Goal: Task Accomplishment & Management: Use online tool/utility

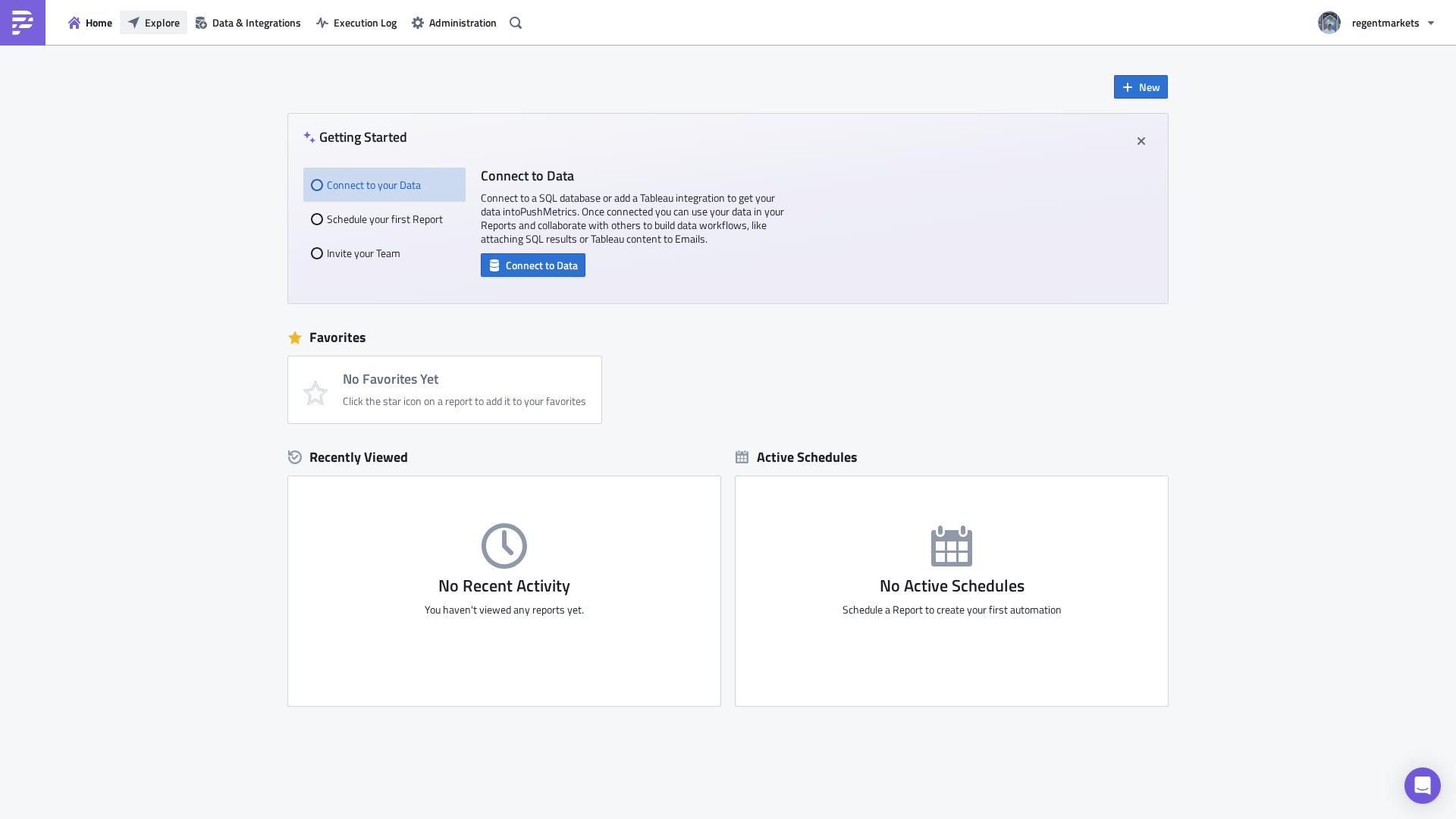
click at [147, 25] on span "Explore" at bounding box center [161, 22] width 35 height 16
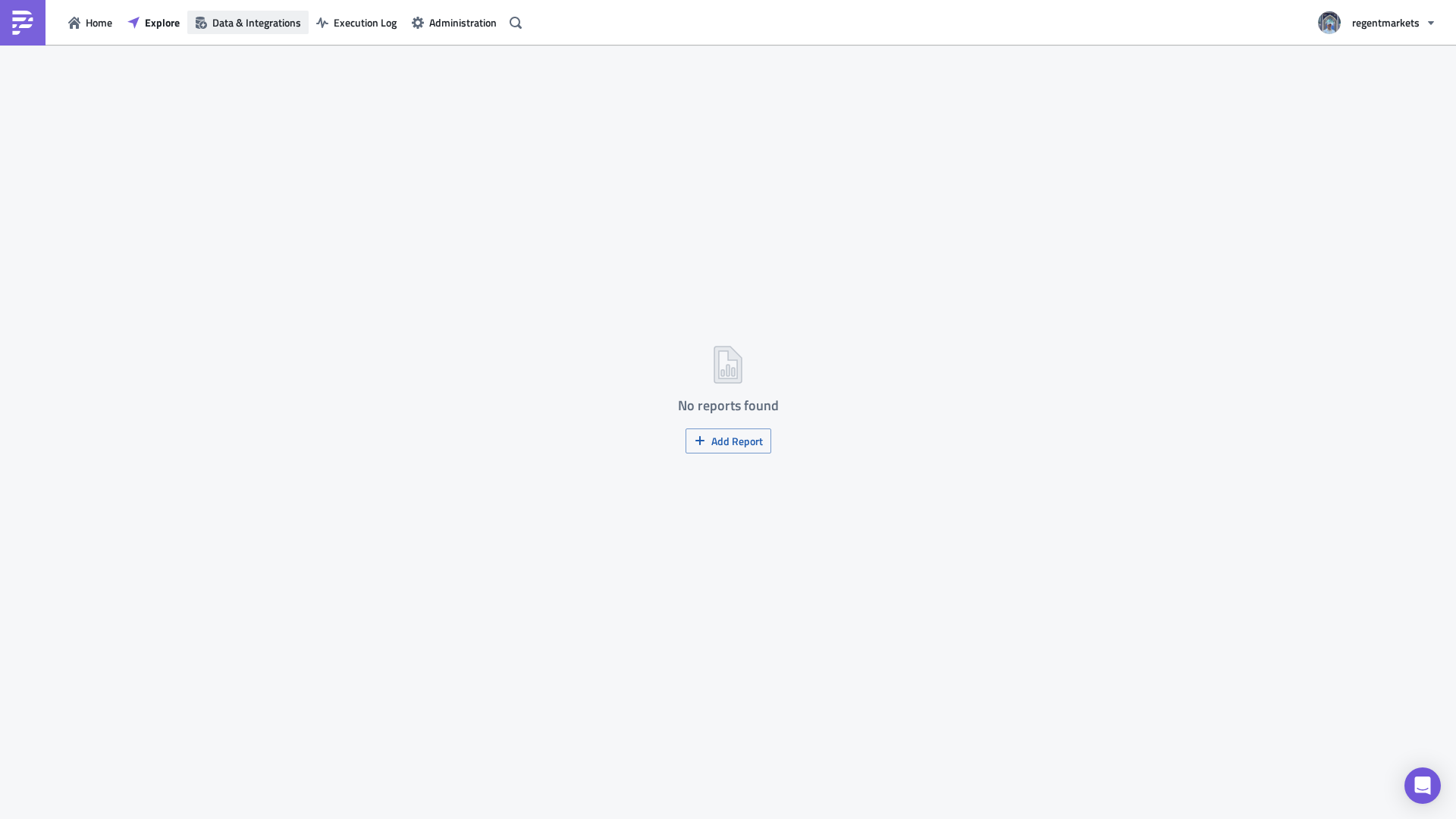
click at [245, 25] on span "Data & Integrations" at bounding box center [256, 22] width 89 height 16
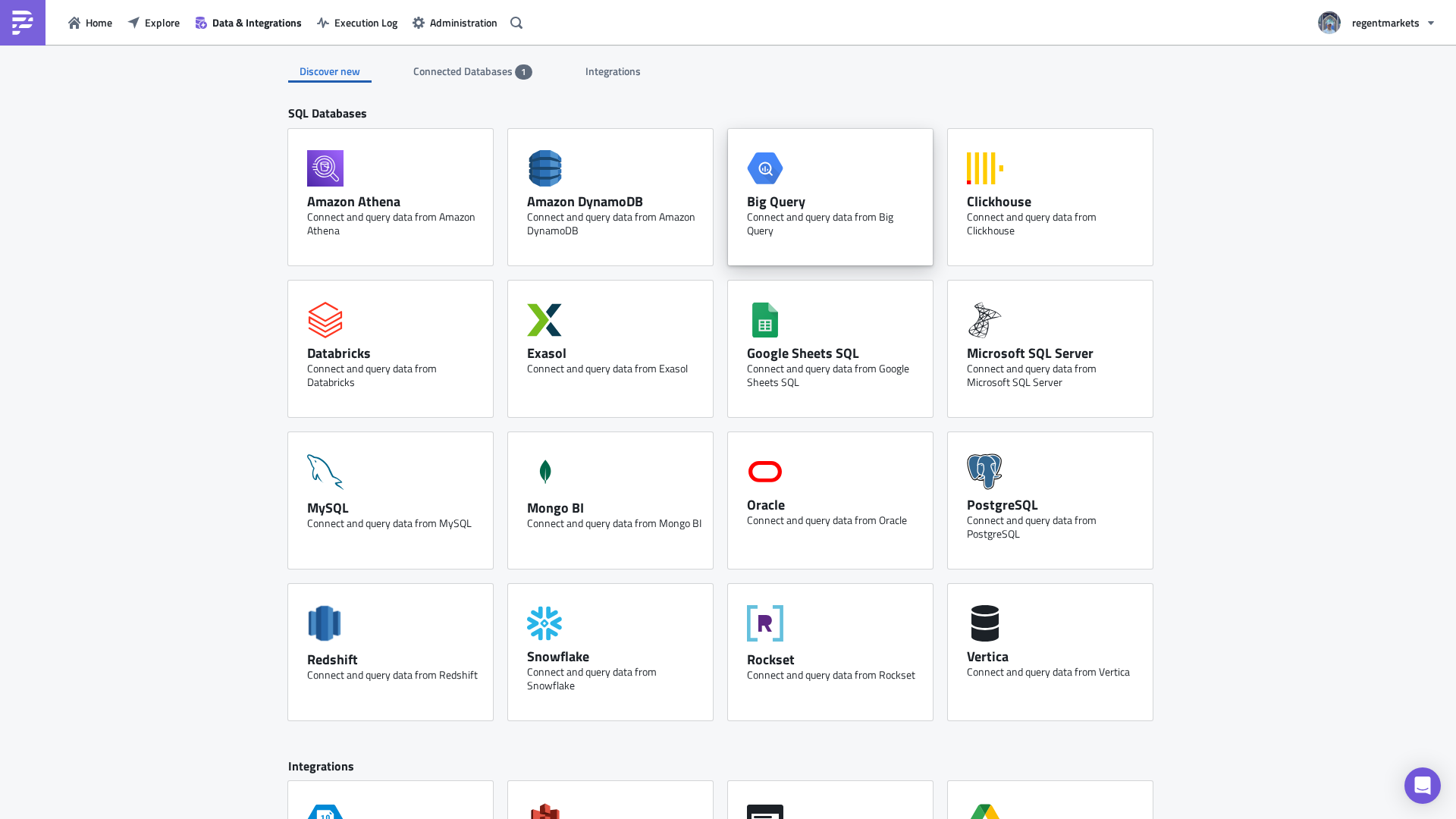
click at [816, 196] on div "Big Query" at bounding box center [834, 201] width 174 height 18
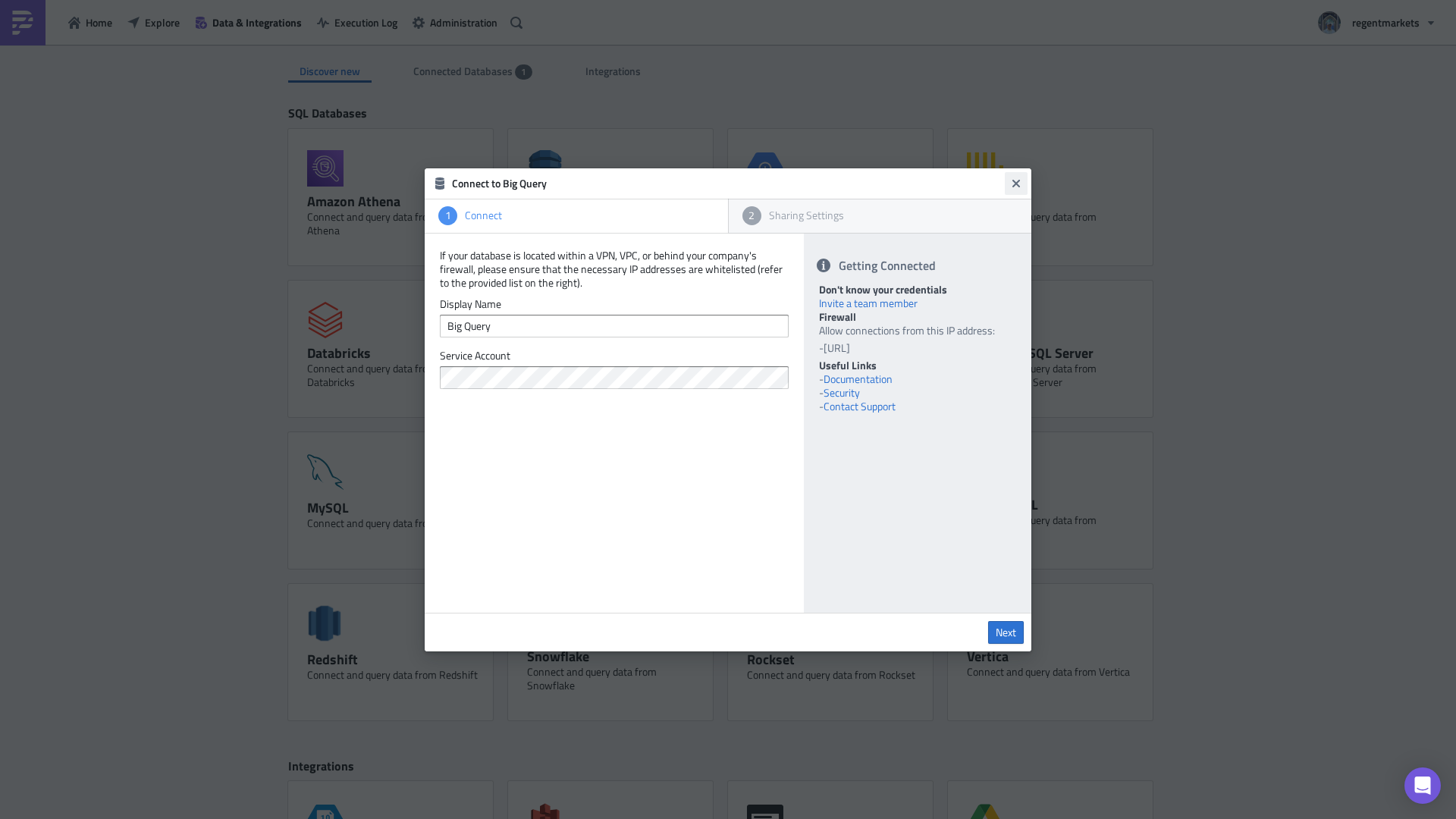
click at [1018, 183] on icon "Close" at bounding box center [1016, 183] width 12 height 12
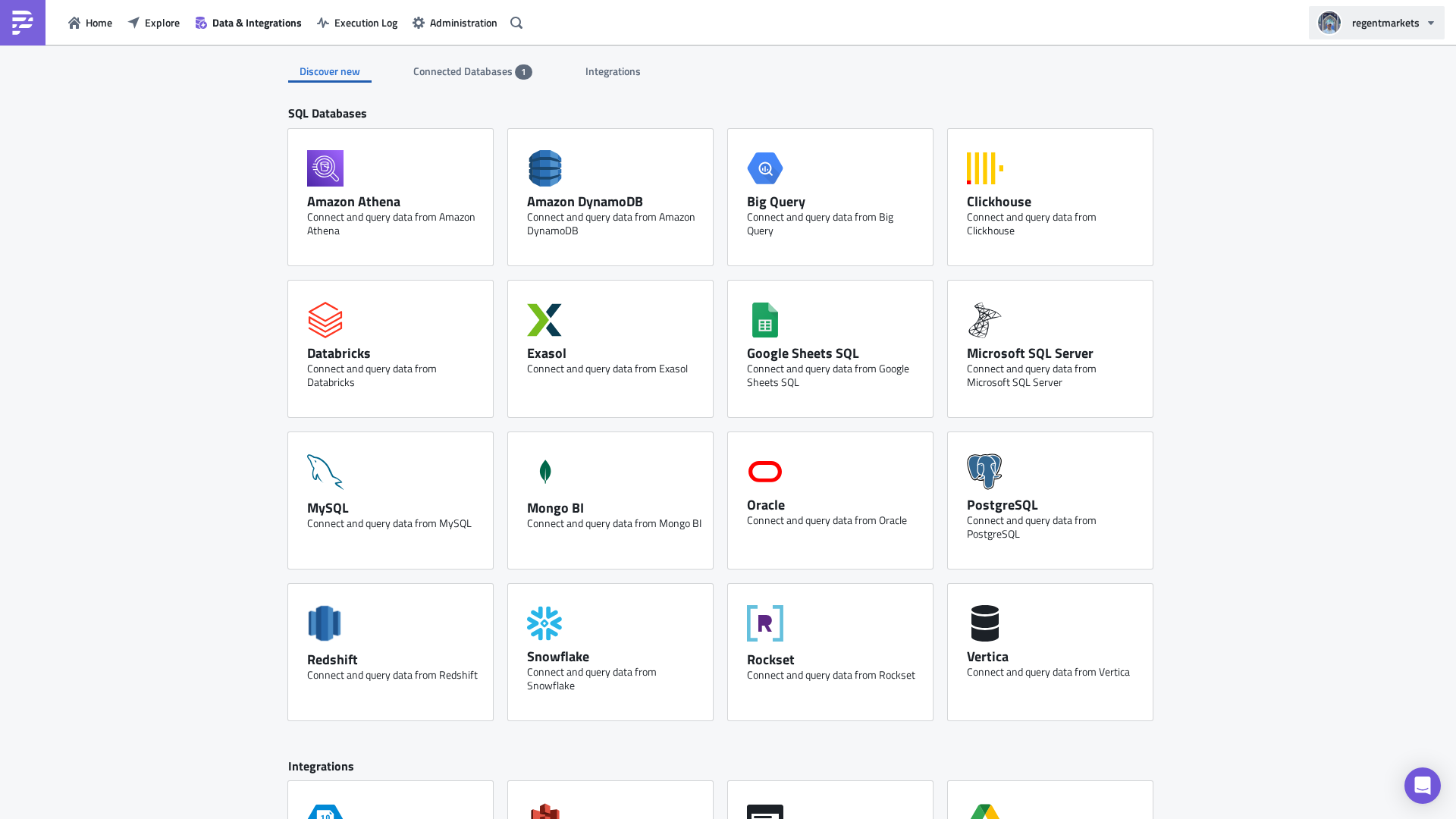
click at [1434, 23] on icon "button" at bounding box center [1431, 23] width 12 height 12
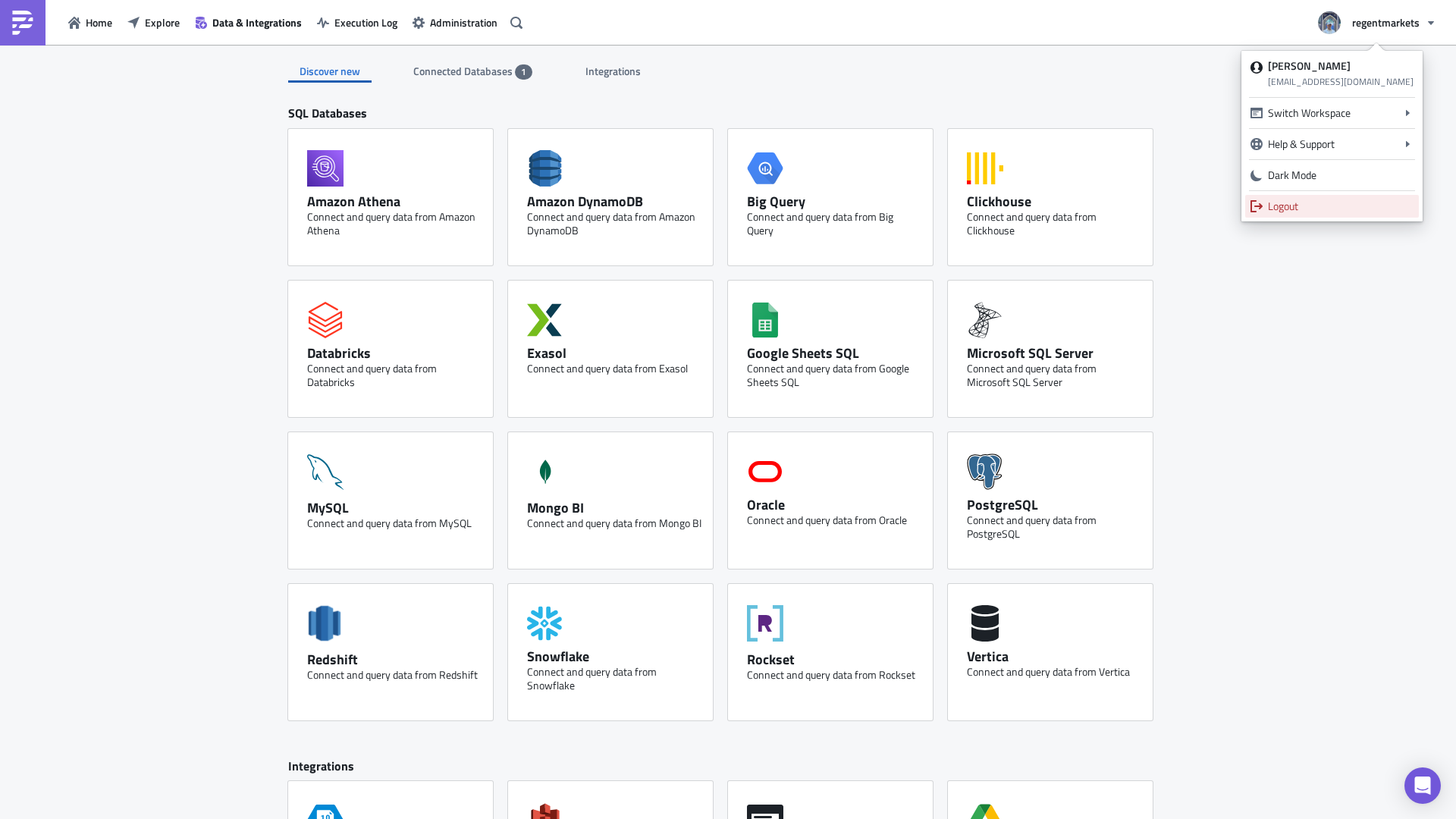
click at [1288, 207] on div "Logout" at bounding box center [1340, 206] width 145 height 15
